Goal: Task Accomplishment & Management: Complete application form

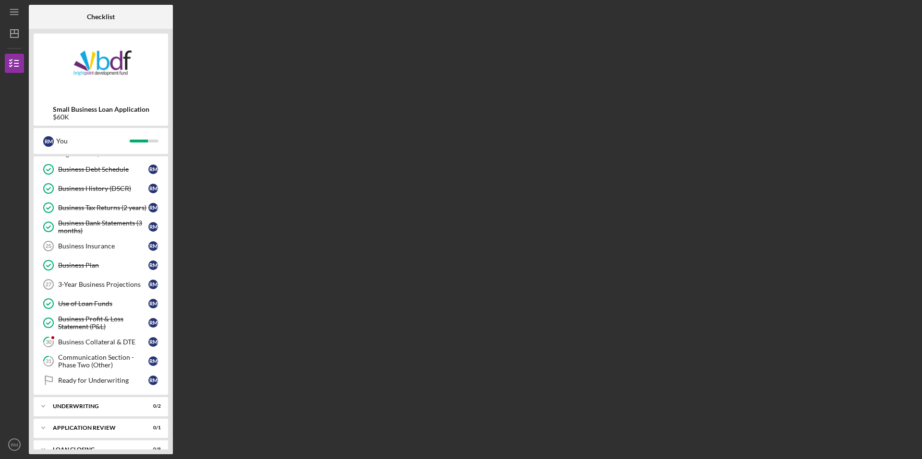
scroll to position [226, 0]
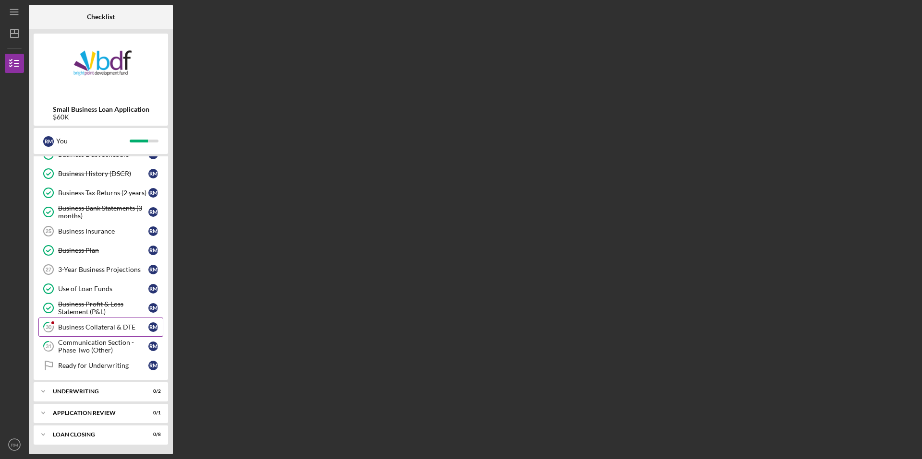
click at [87, 331] on div "Business Collateral & DTE" at bounding box center [103, 328] width 90 height 8
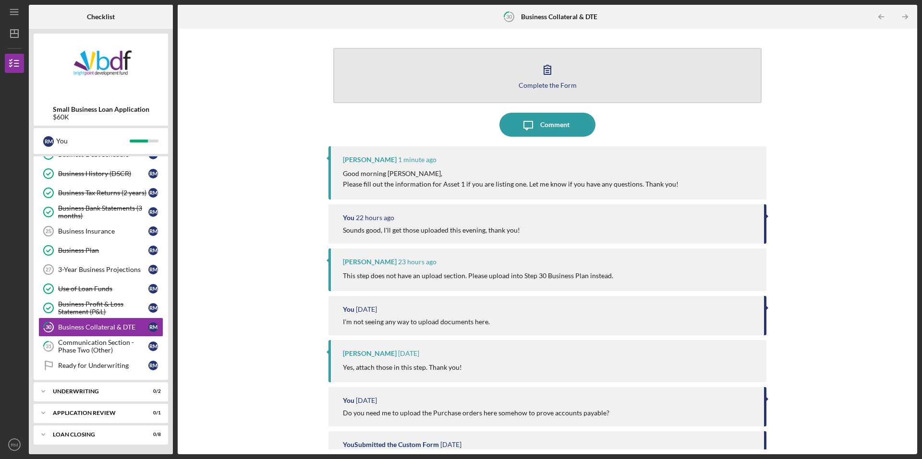
click at [545, 67] on icon "button" at bounding box center [547, 70] width 24 height 24
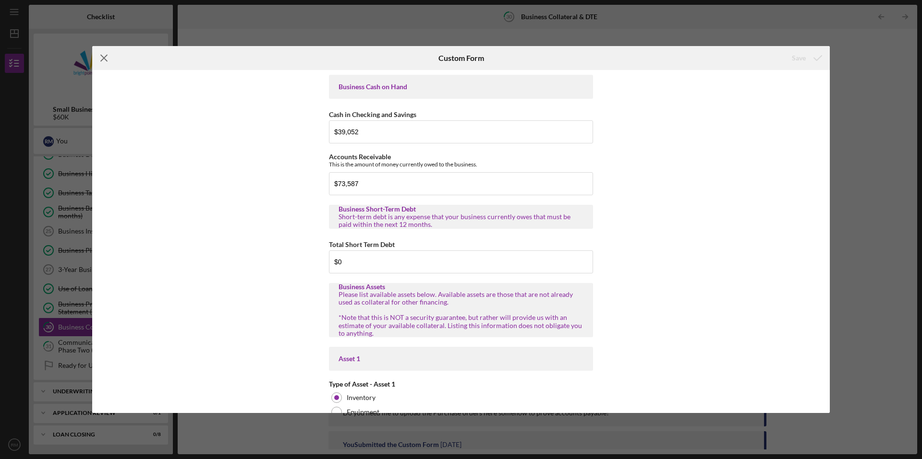
click at [107, 59] on icon "Icon/Menu Close" at bounding box center [104, 58] width 24 height 24
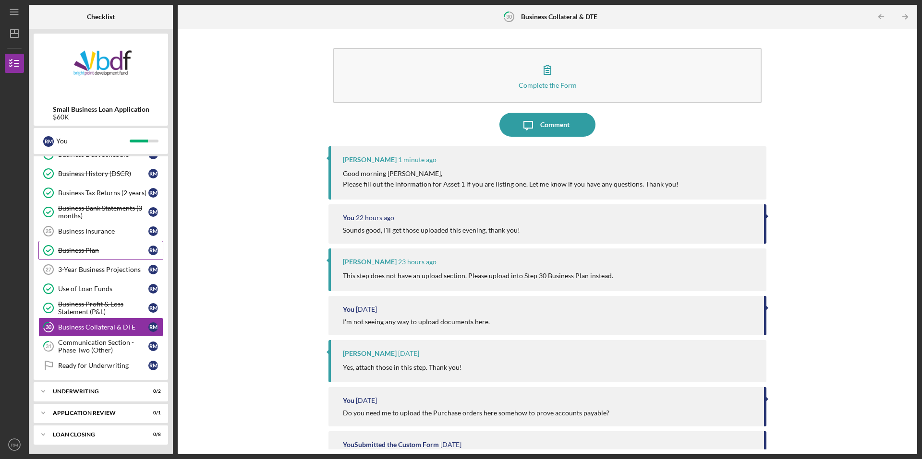
click at [90, 257] on link "Business Plan Business Plan R M" at bounding box center [100, 250] width 125 height 19
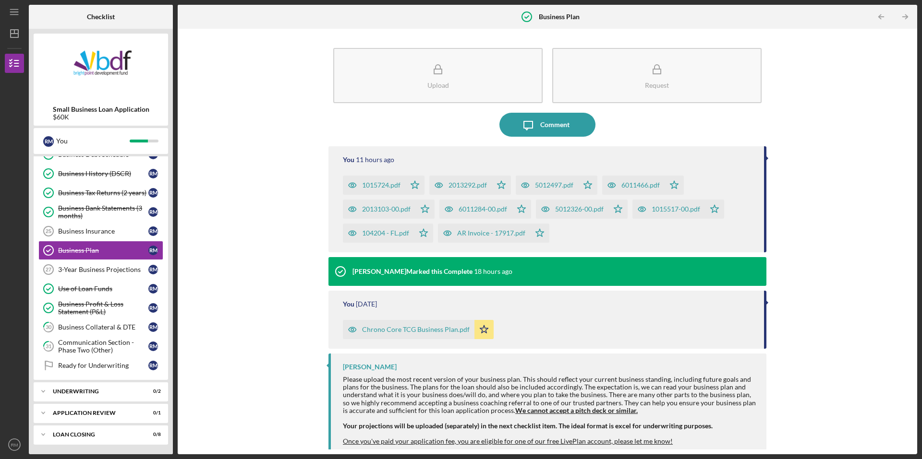
click at [349, 186] on icon "button" at bounding box center [352, 185] width 19 height 19
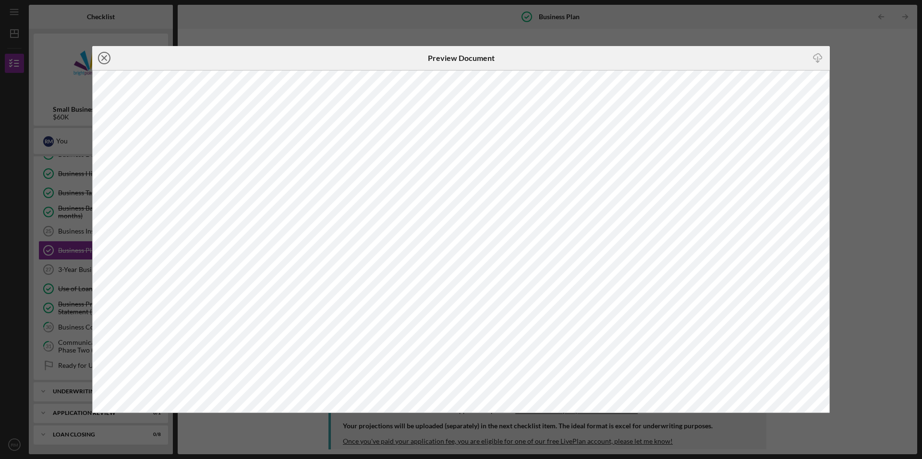
click at [107, 58] on icon "Icon/Close" at bounding box center [104, 58] width 24 height 24
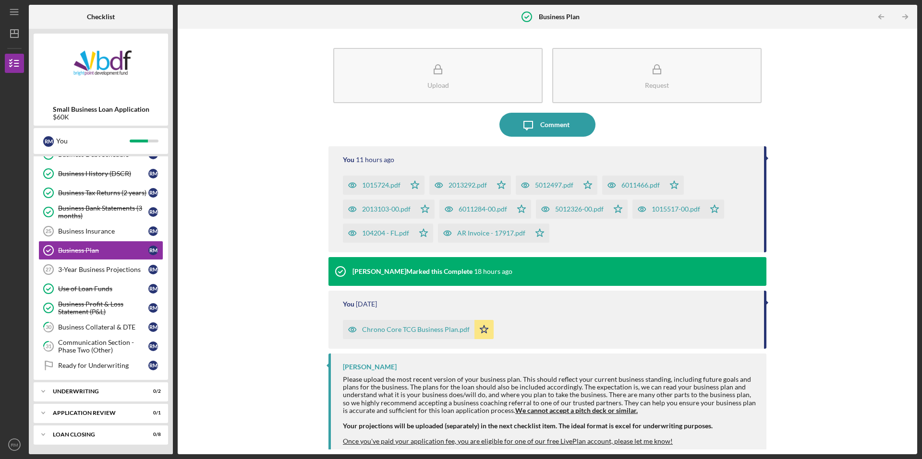
click at [438, 186] on icon "button" at bounding box center [438, 185] width 19 height 19
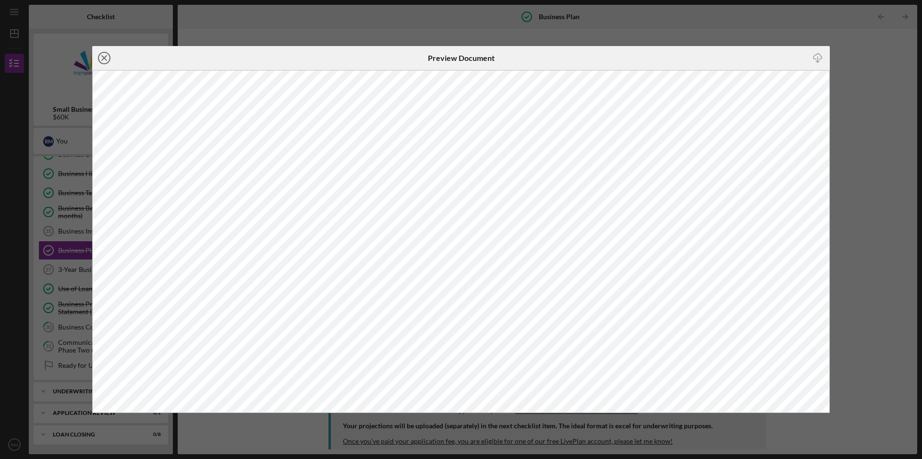
click at [107, 57] on icon "Icon/Close" at bounding box center [104, 58] width 24 height 24
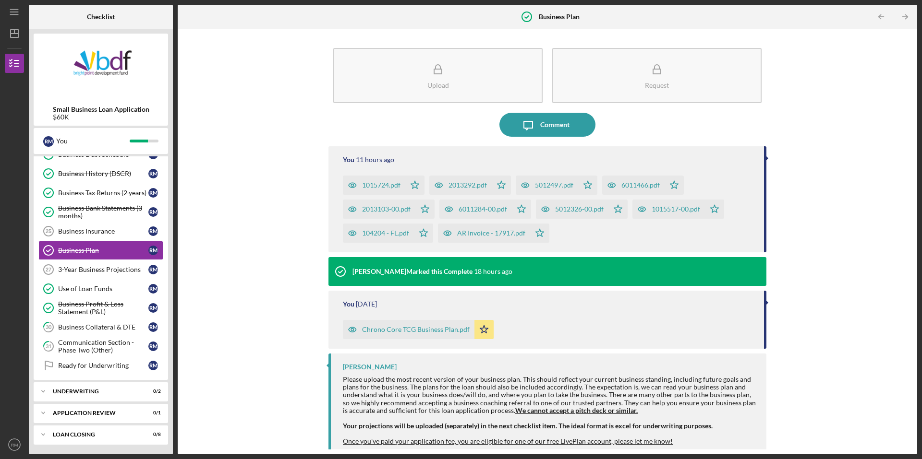
click at [530, 188] on icon "button" at bounding box center [525, 185] width 19 height 19
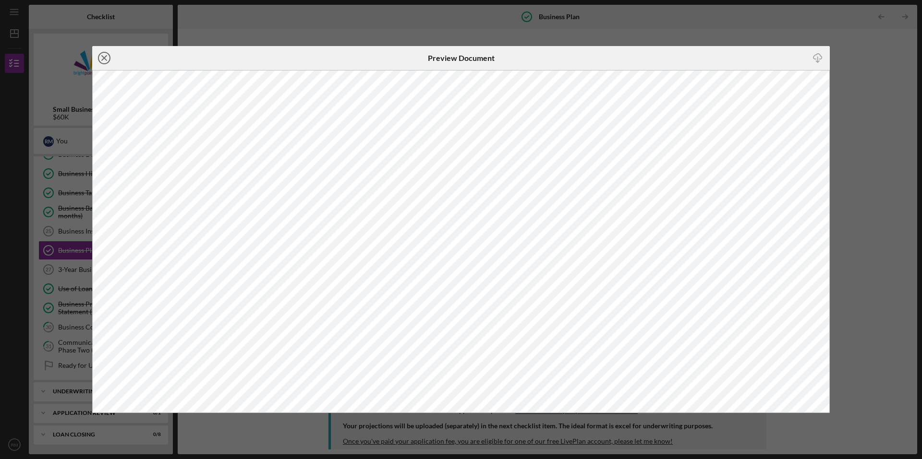
click at [105, 58] on line at bounding box center [104, 58] width 5 height 5
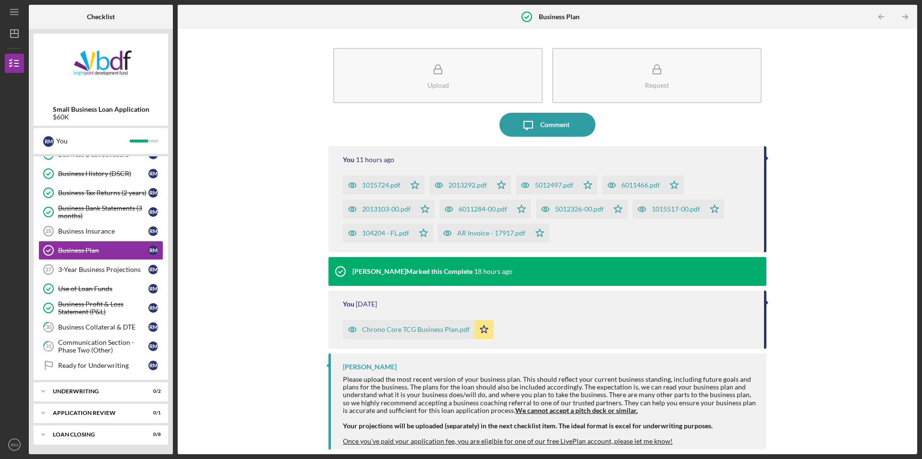
click at [353, 187] on icon "button" at bounding box center [352, 185] width 2 height 2
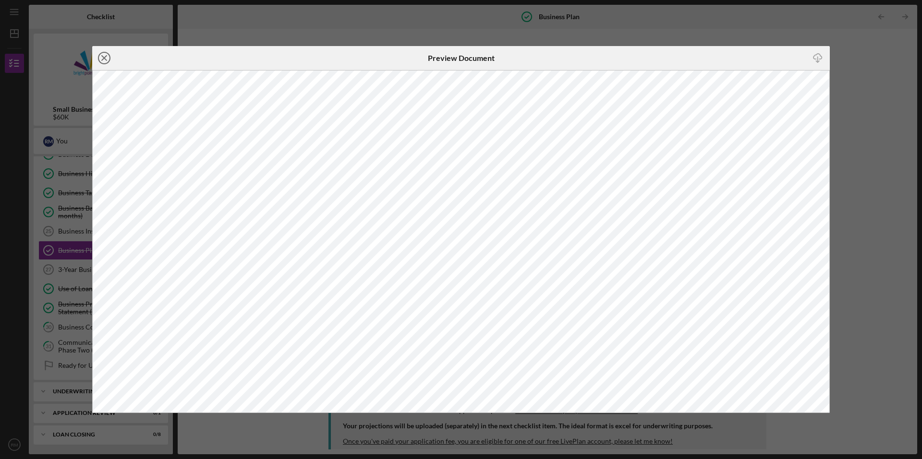
click at [103, 59] on icon "Icon/Close" at bounding box center [104, 58] width 24 height 24
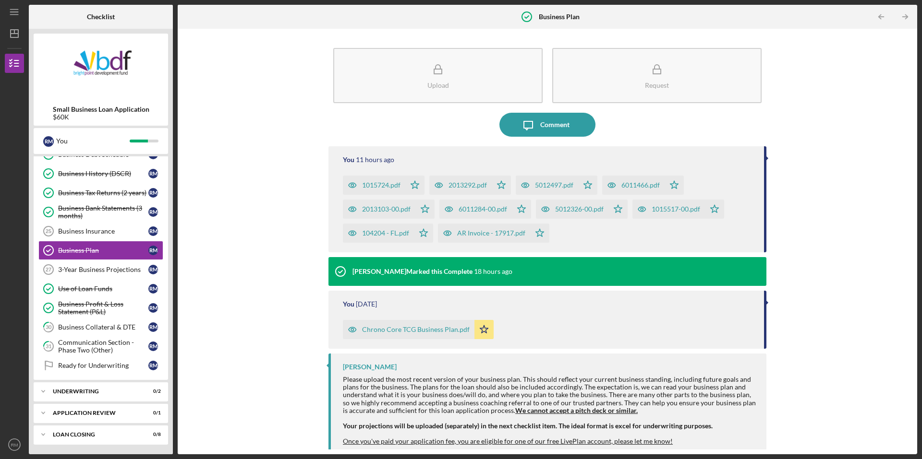
click at [351, 187] on icon "button" at bounding box center [352, 185] width 2 height 2
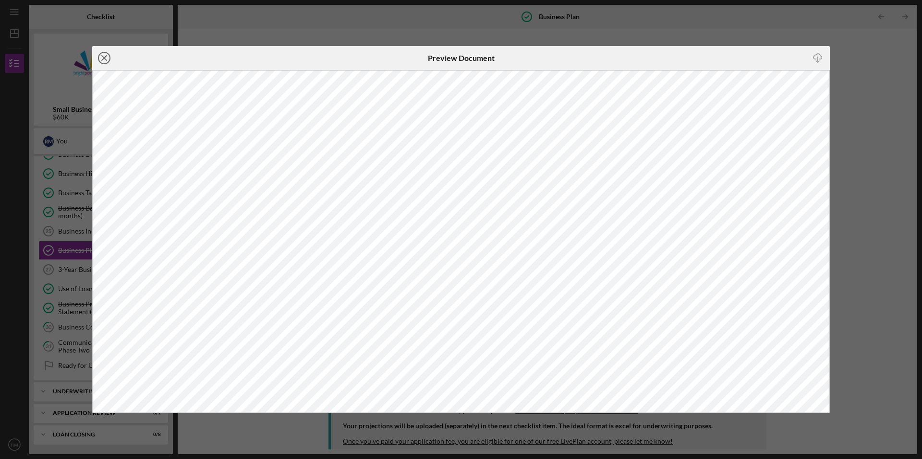
click at [104, 53] on icon "Icon/Close" at bounding box center [104, 58] width 24 height 24
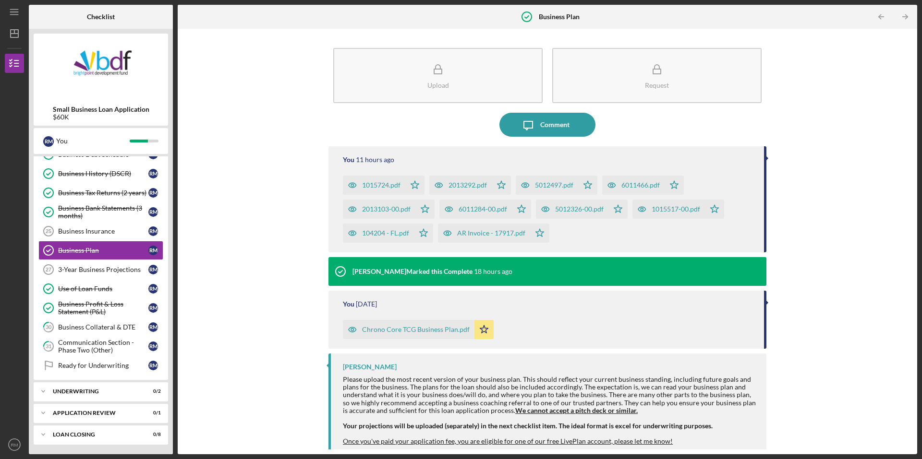
click at [450, 210] on icon "button" at bounding box center [448, 209] width 19 height 19
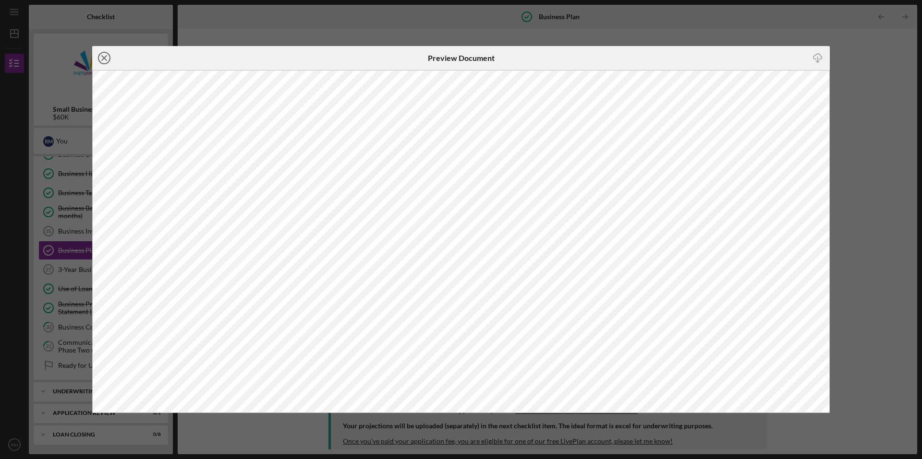
click at [101, 59] on icon "Icon/Close" at bounding box center [104, 58] width 24 height 24
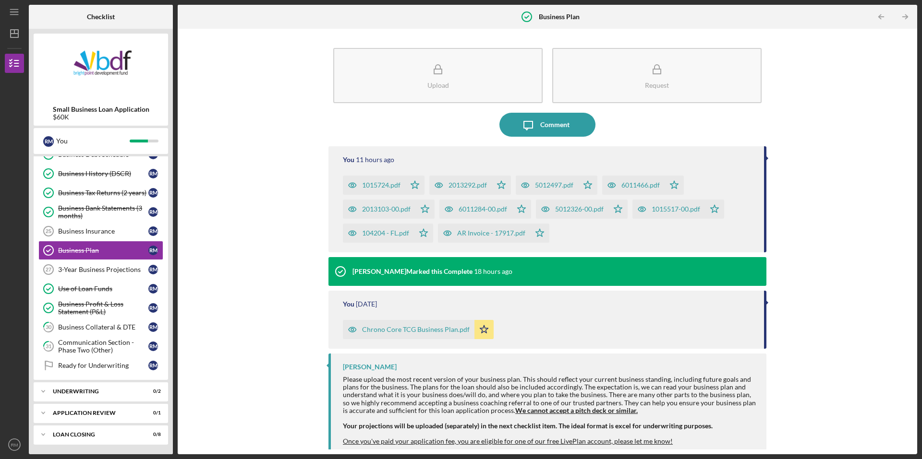
click at [356, 188] on icon "button" at bounding box center [352, 185] width 8 height 5
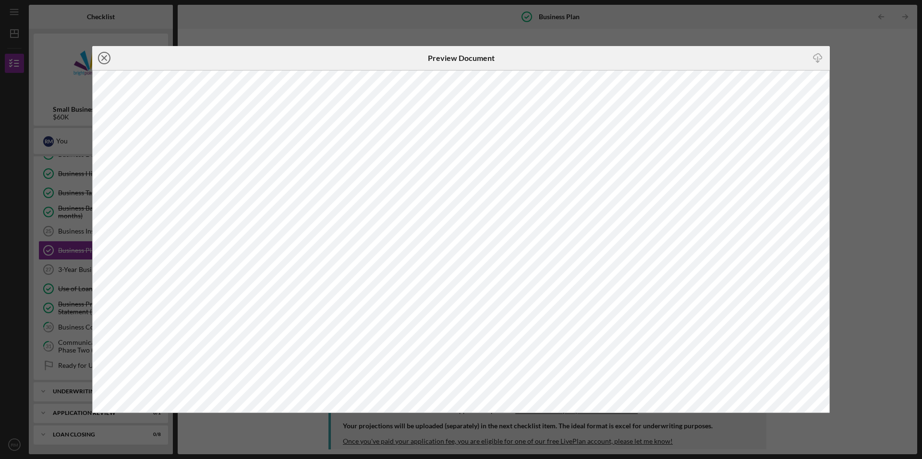
click at [103, 60] on line at bounding box center [104, 58] width 5 height 5
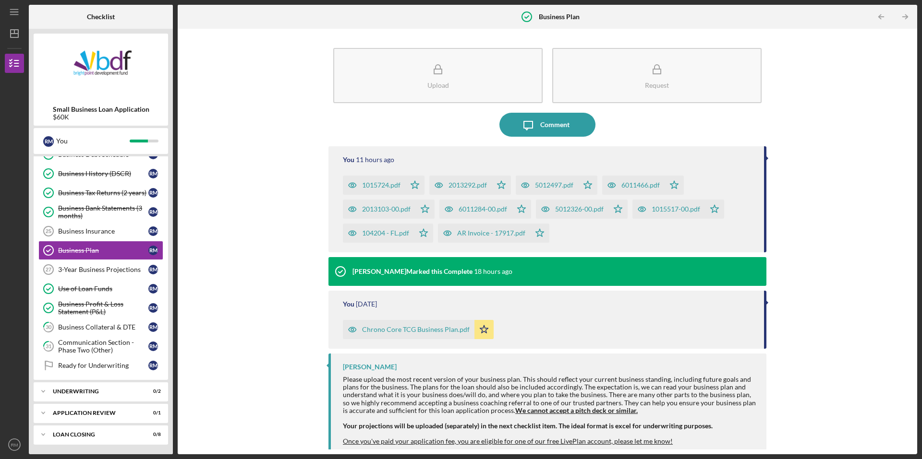
click at [640, 210] on icon "button" at bounding box center [641, 209] width 19 height 19
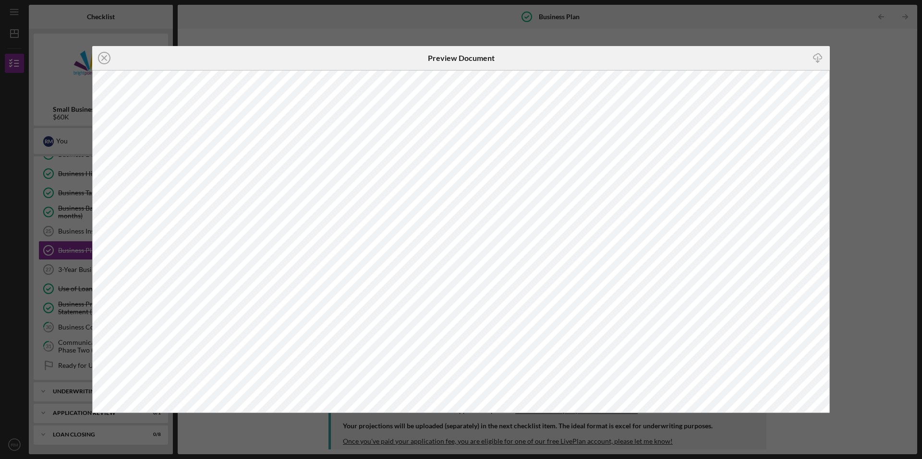
drag, startPoint x: 109, startPoint y: 55, endPoint x: 120, endPoint y: 55, distance: 11.0
click at [109, 55] on circle at bounding box center [104, 58] width 12 height 12
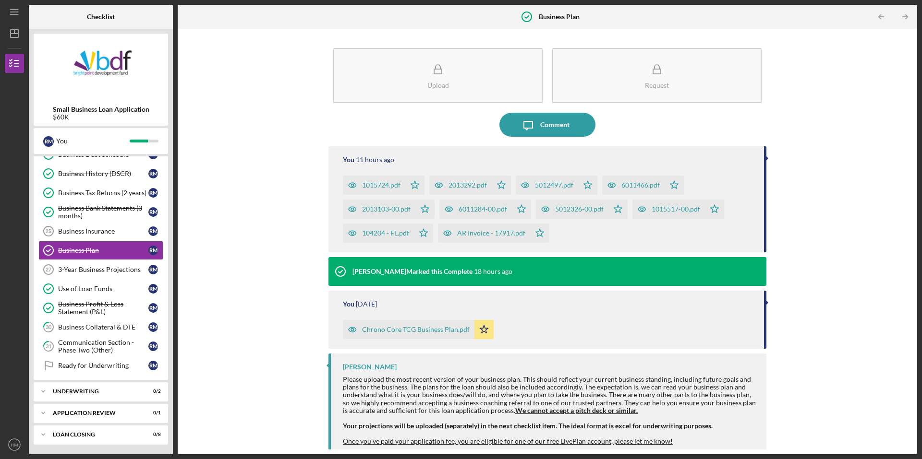
click at [351, 187] on icon "button" at bounding box center [352, 185] width 2 height 2
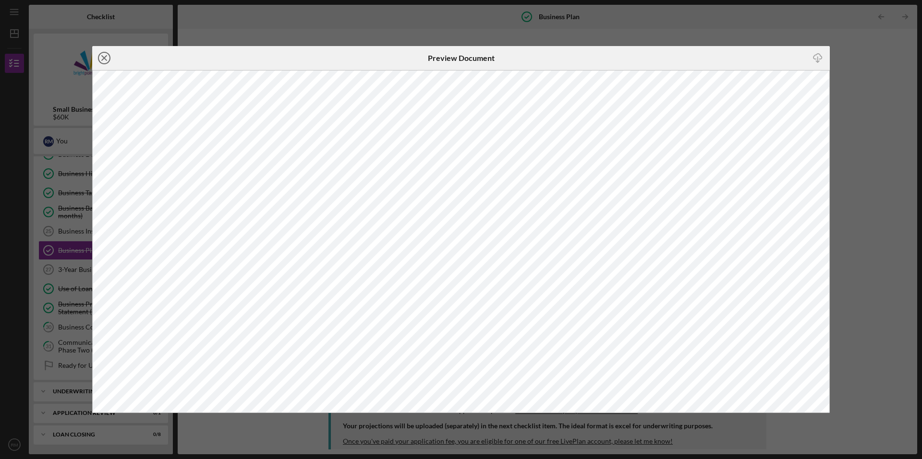
click at [113, 56] on icon "Icon/Close" at bounding box center [104, 58] width 24 height 24
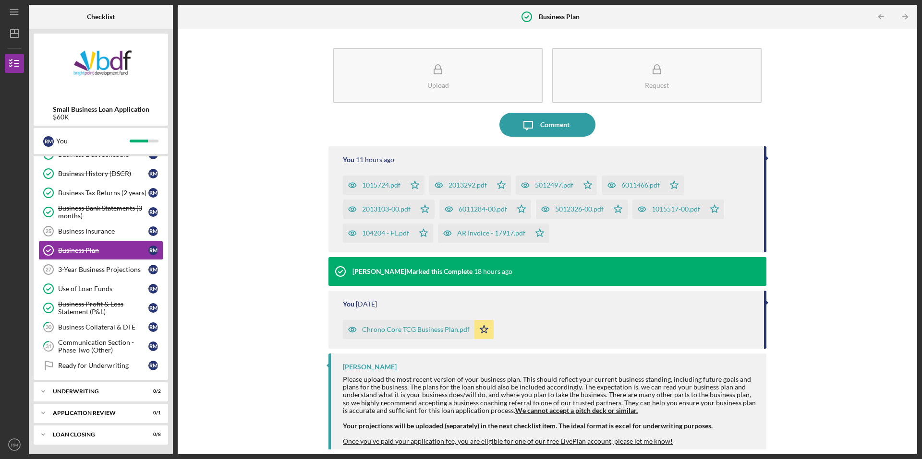
click at [447, 234] on icon "button" at bounding box center [447, 233] width 19 height 19
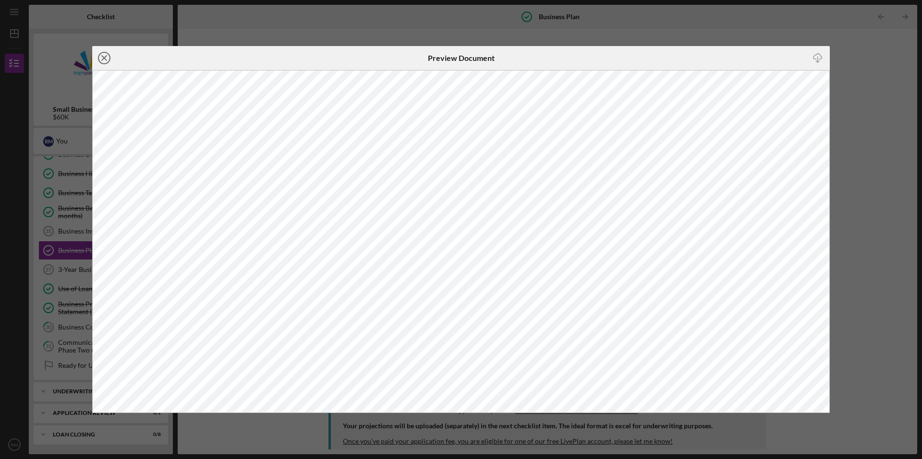
click at [104, 58] on line at bounding box center [104, 58] width 5 height 5
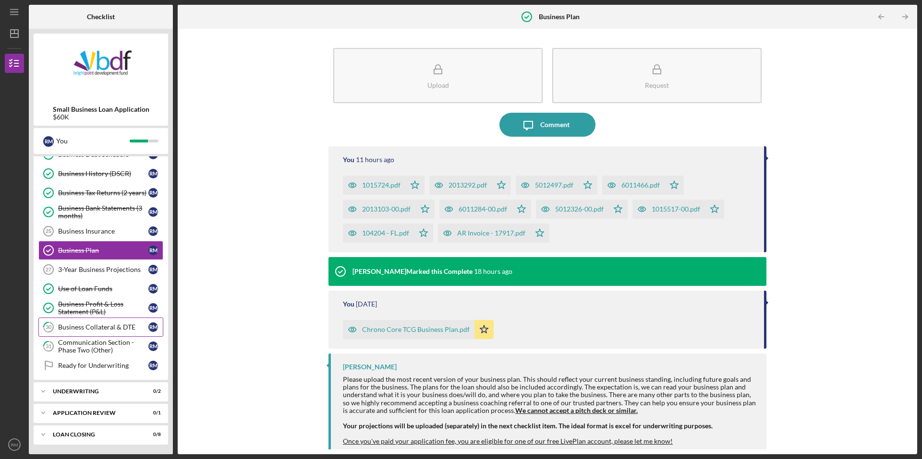
click at [100, 320] on link "30 Business Collateral & DTE R M" at bounding box center [100, 327] width 125 height 19
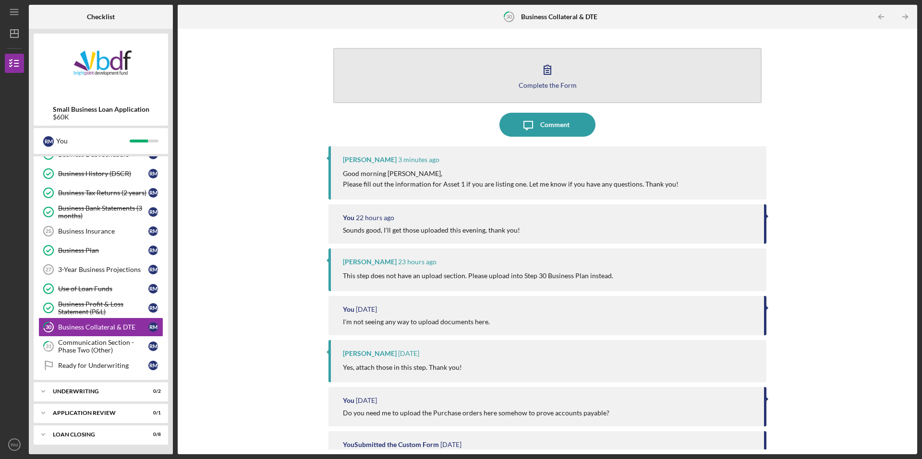
click at [543, 77] on icon "button" at bounding box center [547, 70] width 24 height 24
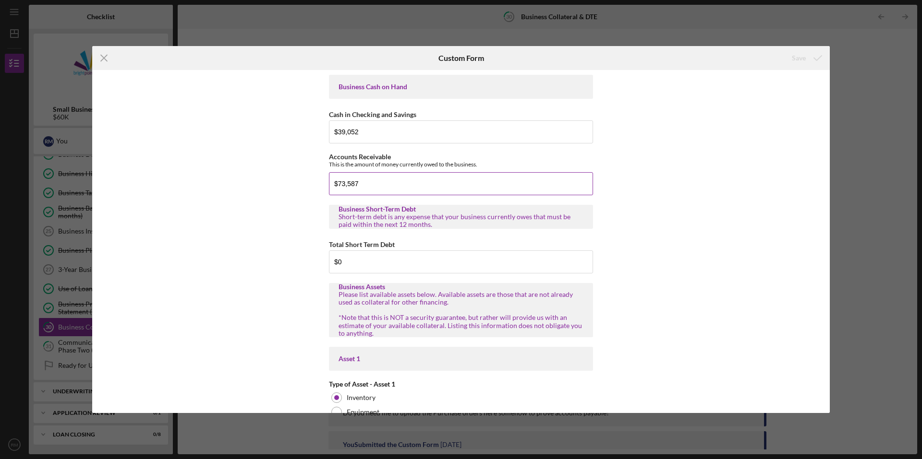
click at [367, 185] on input "$73,587" at bounding box center [461, 183] width 264 height 23
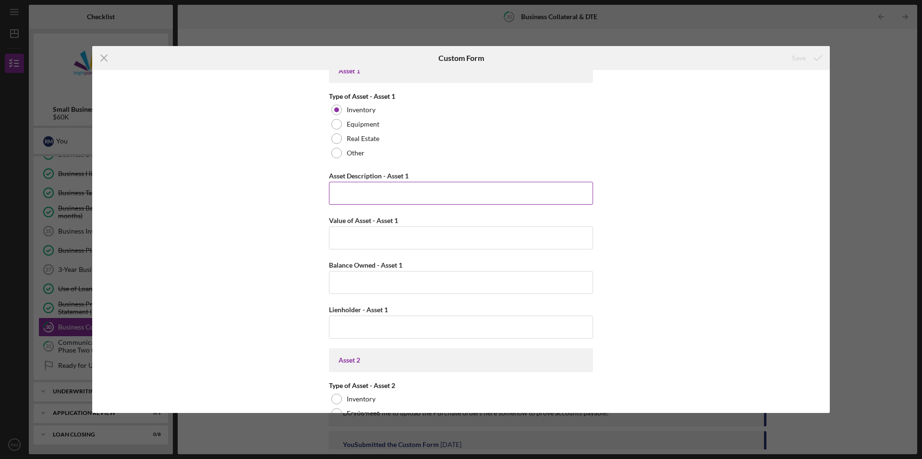
scroll to position [240, 0]
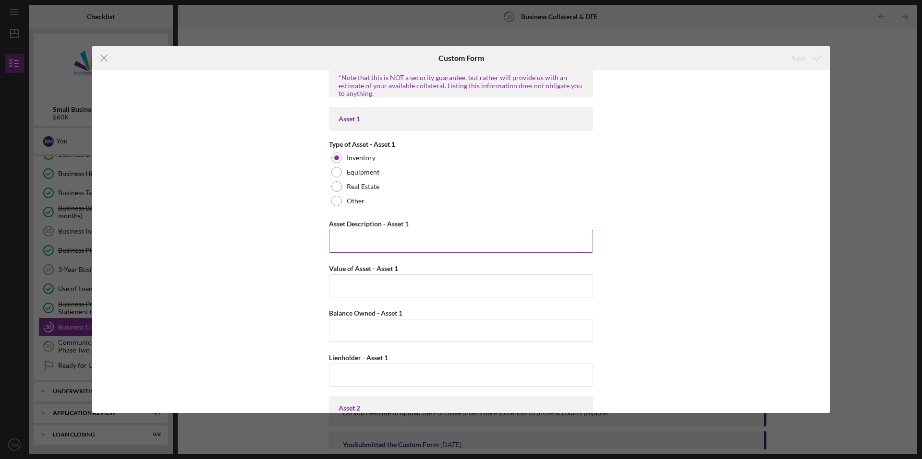
click at [352, 244] on input "Asset Description - Asset 1" at bounding box center [461, 241] width 264 height 23
click at [355, 243] on input "Asset Description - Asset 1" at bounding box center [461, 241] width 264 height 23
type input "Trading card game products"
click at [373, 282] on input "Value of Asset - Asset 1" at bounding box center [461, 286] width 264 height 23
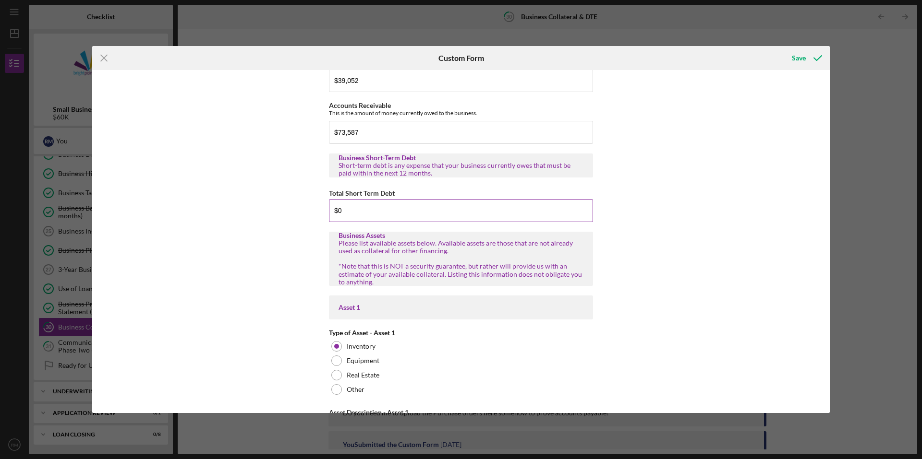
scroll to position [48, 0]
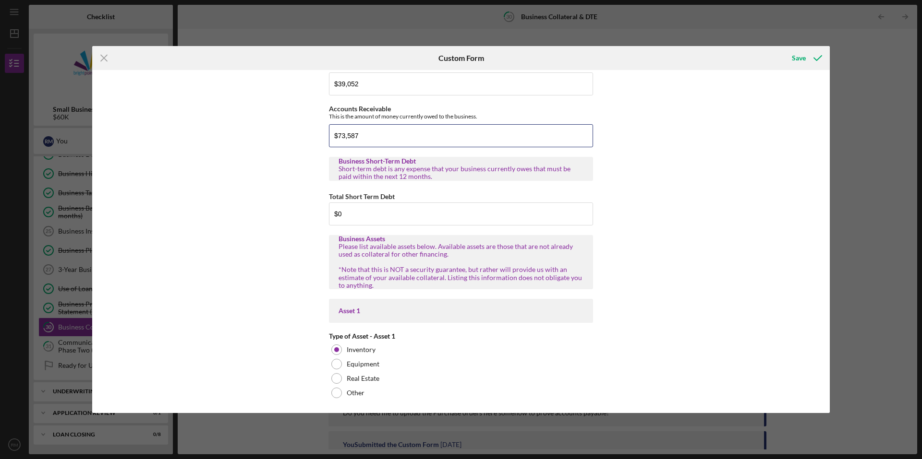
drag, startPoint x: 375, startPoint y: 138, endPoint x: 184, endPoint y: 136, distance: 191.5
click at [187, 137] on div "Business Cash on Hand Cash in Checking and Savings $39,052 Accounts Receivable …" at bounding box center [460, 242] width 737 height 344
click at [345, 134] on input "$73,587" at bounding box center [461, 135] width 264 height 23
click at [405, 138] on input "$73,587" at bounding box center [461, 135] width 264 height 23
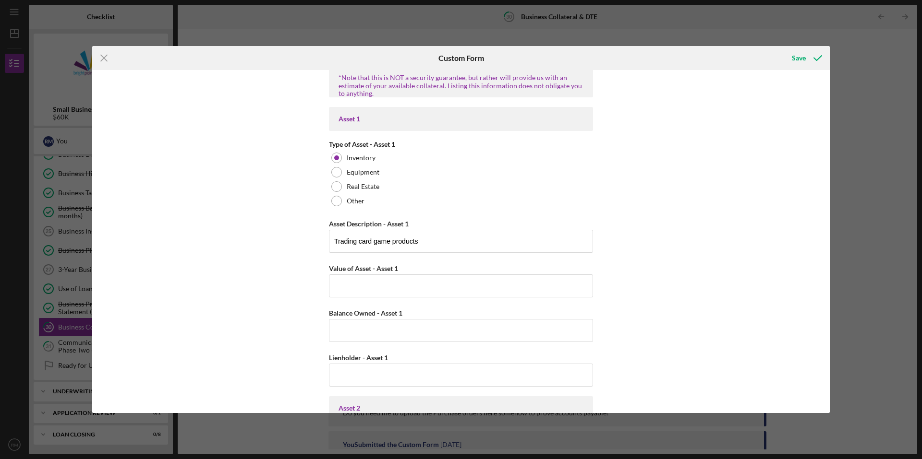
scroll to position [288, 0]
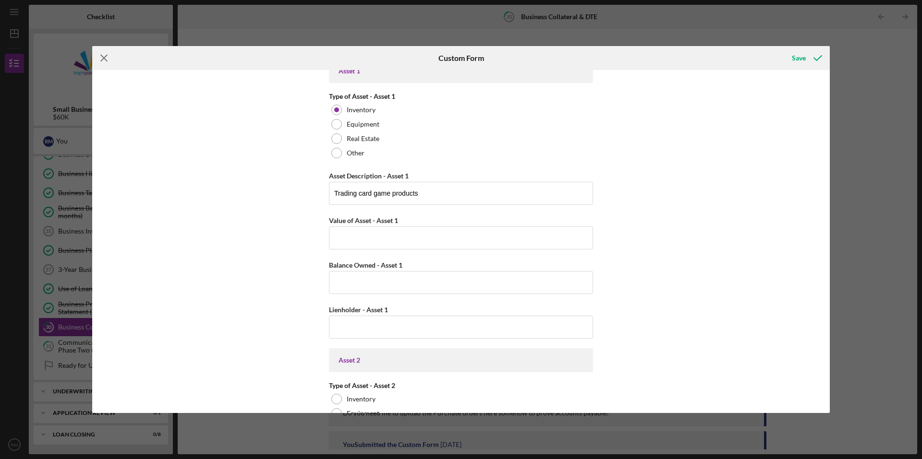
click at [109, 54] on icon "Icon/Menu Close" at bounding box center [104, 58] width 24 height 24
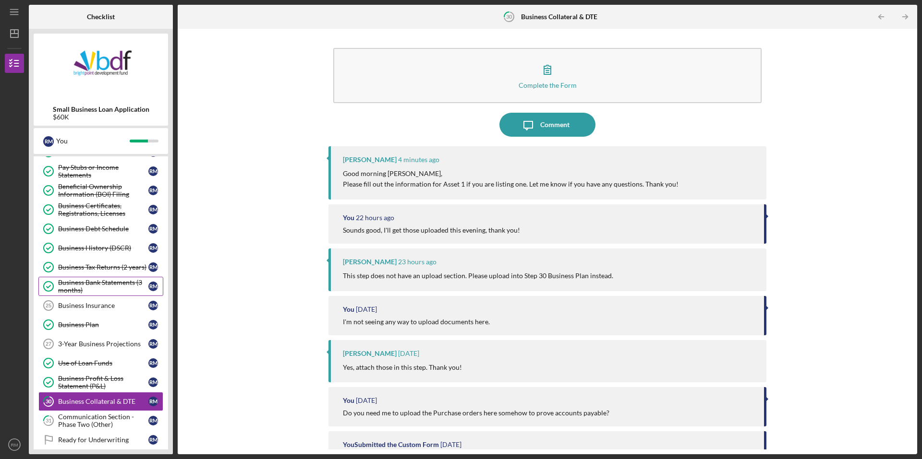
scroll to position [178, 0]
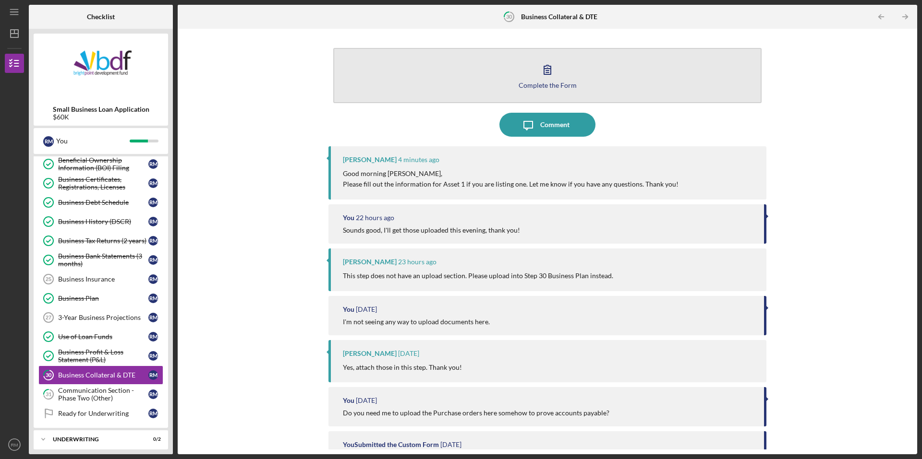
click at [548, 74] on icon "button" at bounding box center [547, 69] width 7 height 9
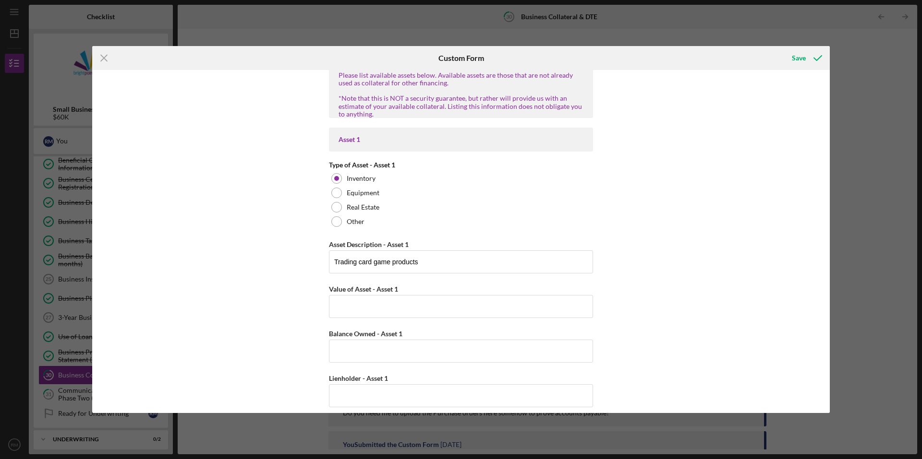
scroll to position [240, 0]
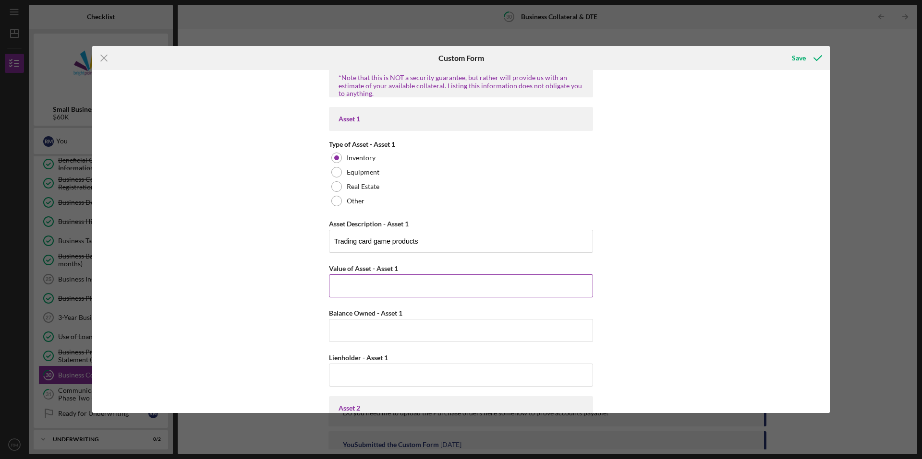
click at [377, 284] on input "Value of Asset - Asset 1" at bounding box center [461, 286] width 264 height 23
click at [372, 294] on input "Value of Asset - Asset 1" at bounding box center [461, 286] width 264 height 23
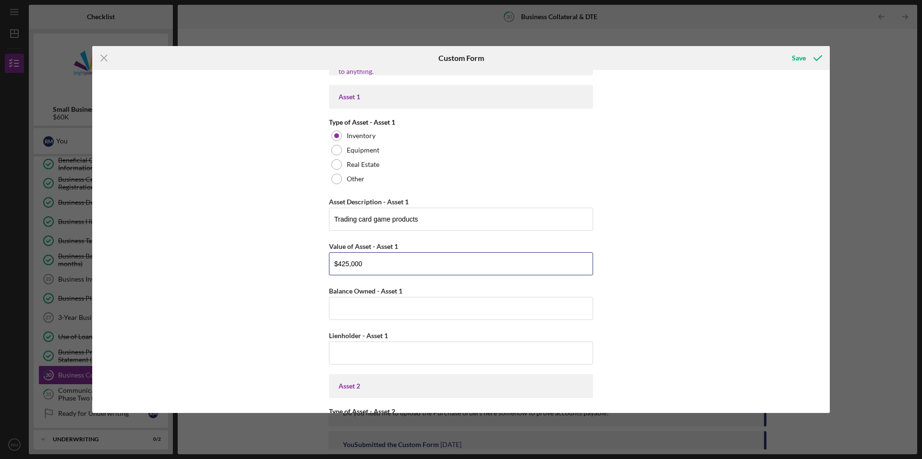
scroll to position [288, 0]
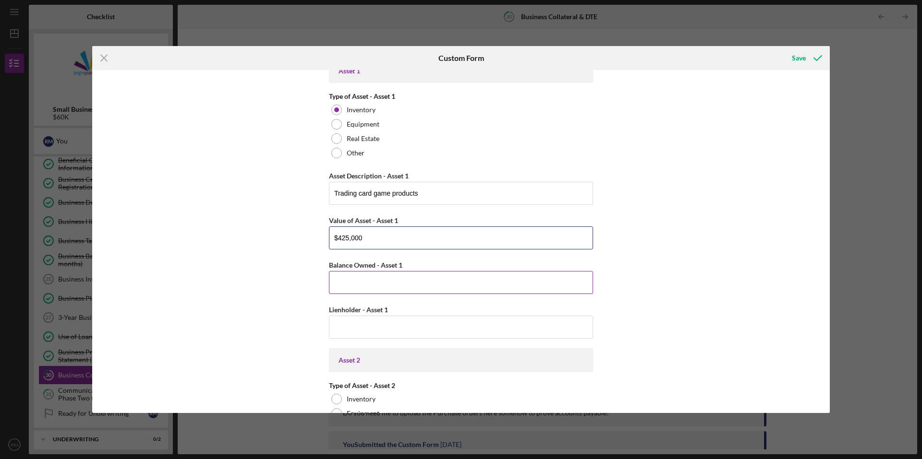
type input "$425,000"
click at [369, 280] on input "Balance Owned - Asset 1" at bounding box center [461, 282] width 264 height 23
type input "$0"
click at [366, 322] on input "Lienholder - Asset 1" at bounding box center [461, 327] width 264 height 23
type input "0"
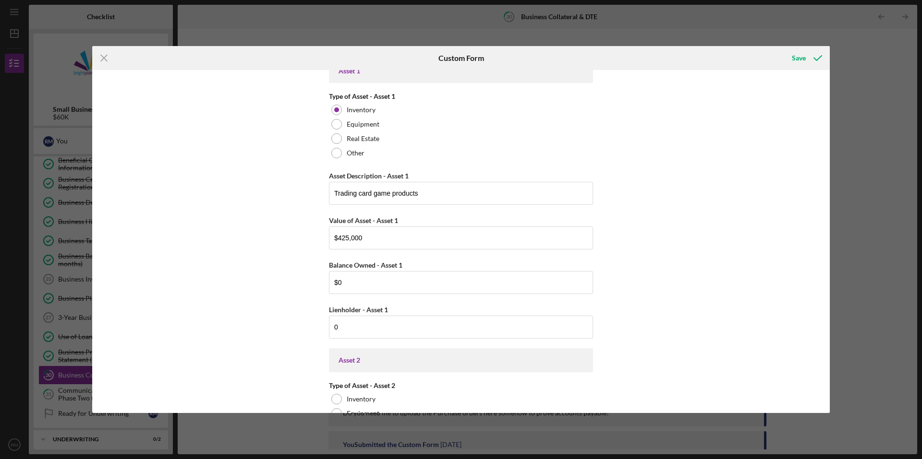
click at [664, 252] on div "Business Cash on Hand Cash in Checking and Savings $39,052 Accounts Receivable …" at bounding box center [460, 242] width 737 height 344
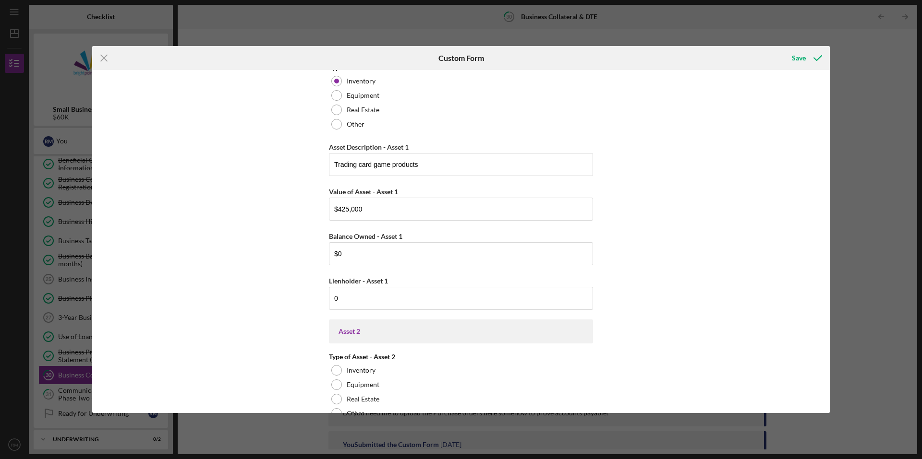
scroll to position [336, 0]
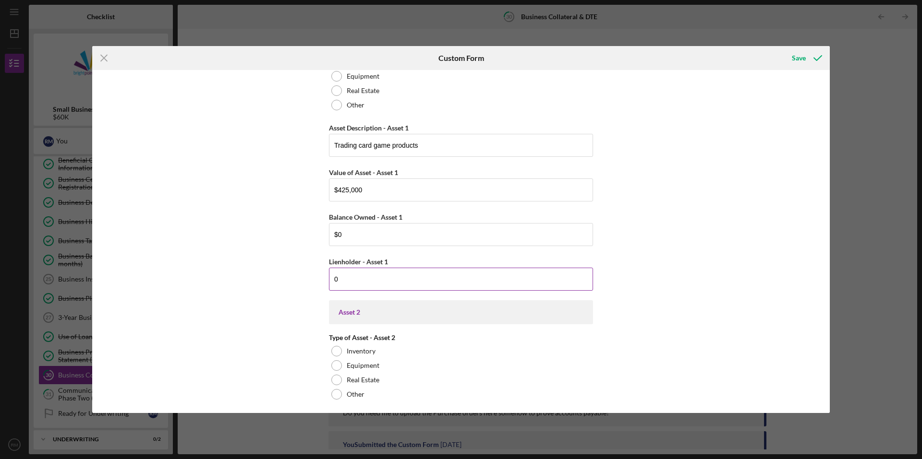
click at [330, 281] on input "0" at bounding box center [461, 279] width 264 height 23
drag, startPoint x: 371, startPoint y: 278, endPoint x: 225, endPoint y: 279, distance: 145.4
click at [294, 282] on div "Business Cash on Hand Cash in Checking and Savings $39,052 Accounts Receivable …" at bounding box center [460, 242] width 737 height 344
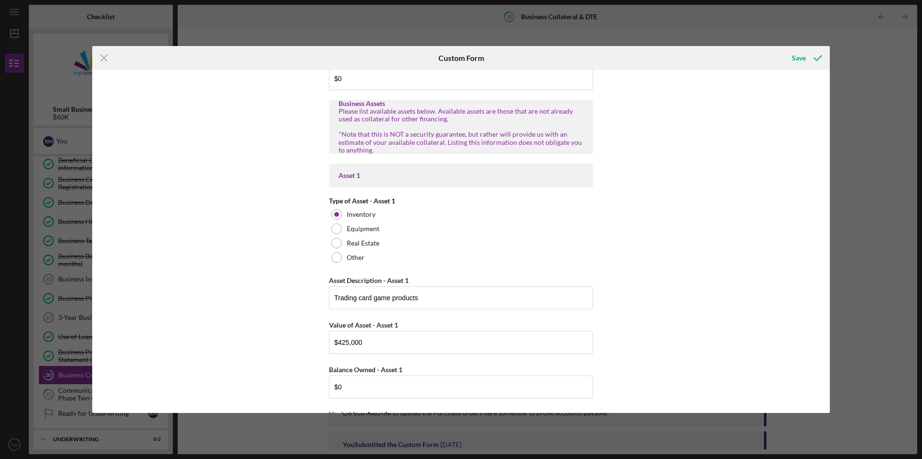
scroll to position [0, 0]
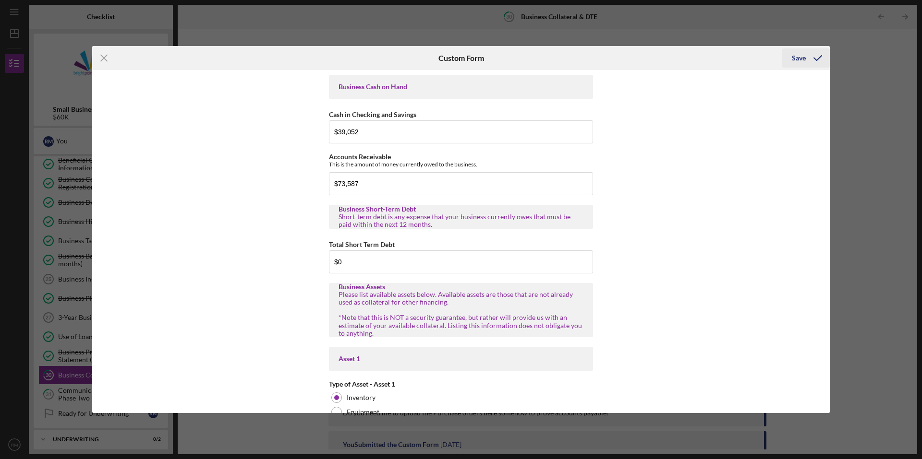
click at [816, 60] on polyline "submit" at bounding box center [818, 58] width 8 height 5
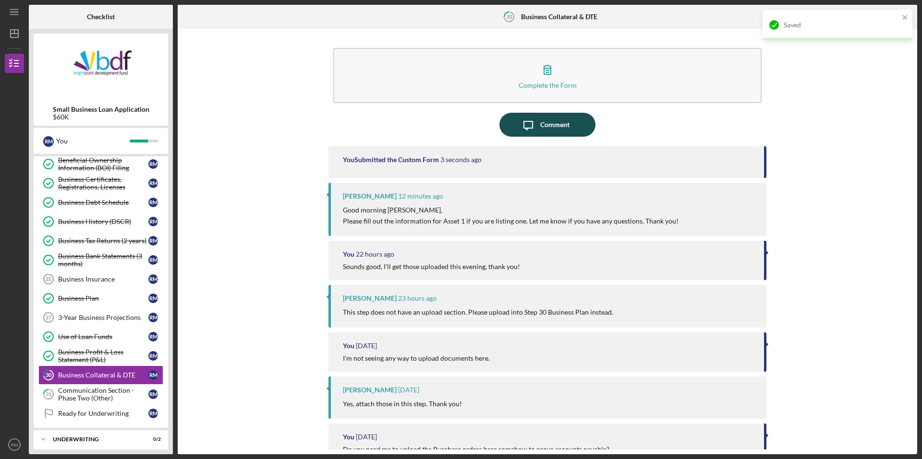
click at [552, 122] on div "Comment" at bounding box center [554, 125] width 29 height 24
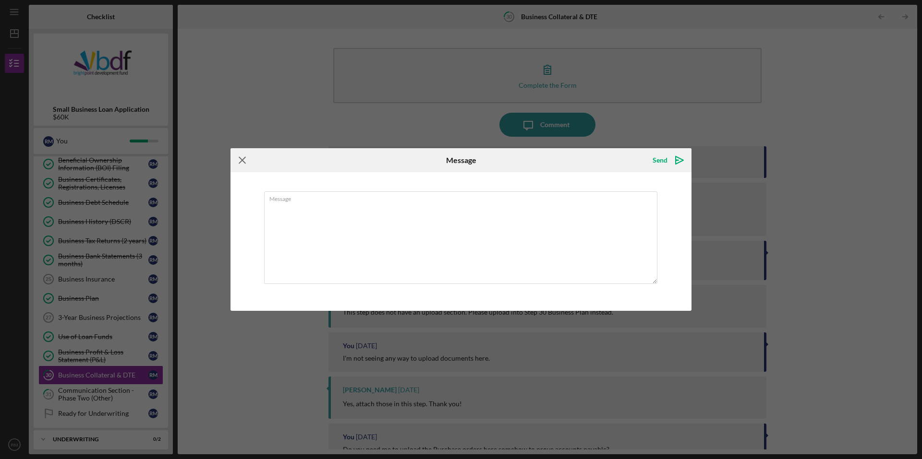
click at [244, 166] on icon "Icon/Menu Close" at bounding box center [242, 160] width 24 height 24
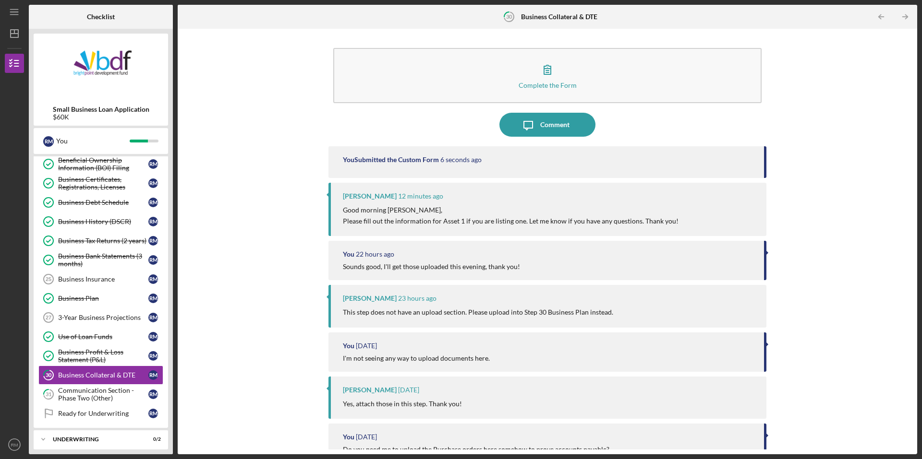
click at [619, 197] on div "Jeremy Kalonji 12 minutes ago" at bounding box center [550, 196] width 414 height 8
click at [553, 139] on div "Complete the Form Form Icon/Message Comment You Submitted the Custom Form 7 sec…" at bounding box center [547, 242] width 438 height 416
click at [552, 132] on div "Comment" at bounding box center [554, 125] width 29 height 24
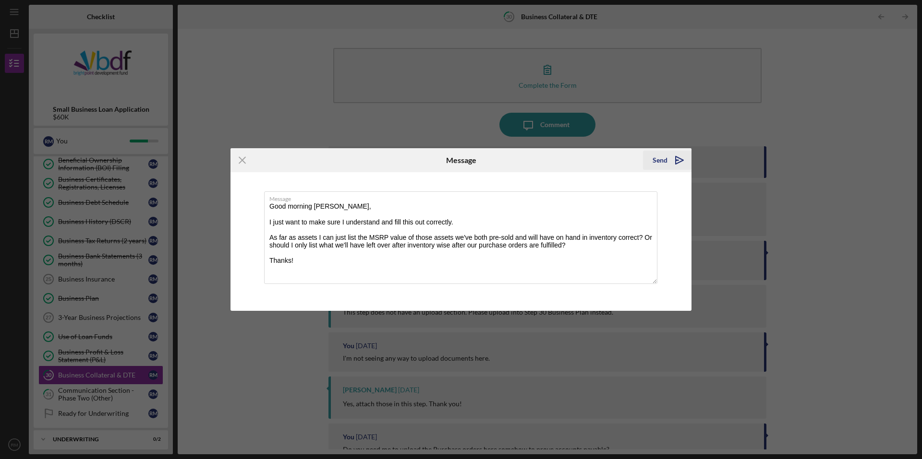
type textarea "Good morning [PERSON_NAME], I just want to make sure I understand and fill this…"
click at [662, 164] on div "Send" at bounding box center [659, 160] width 15 height 19
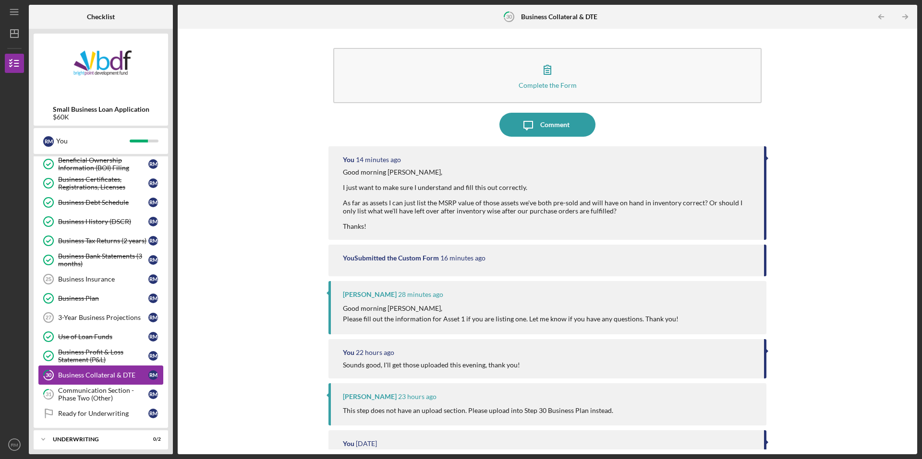
click at [110, 372] on div "Business Collateral & DTE" at bounding box center [103, 376] width 90 height 8
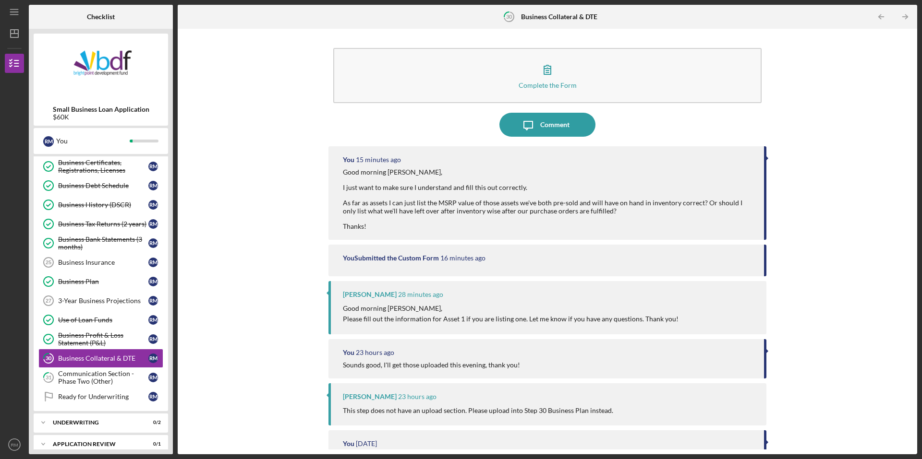
scroll to position [209, 0]
